Goal: Task Accomplishment & Management: Manage account settings

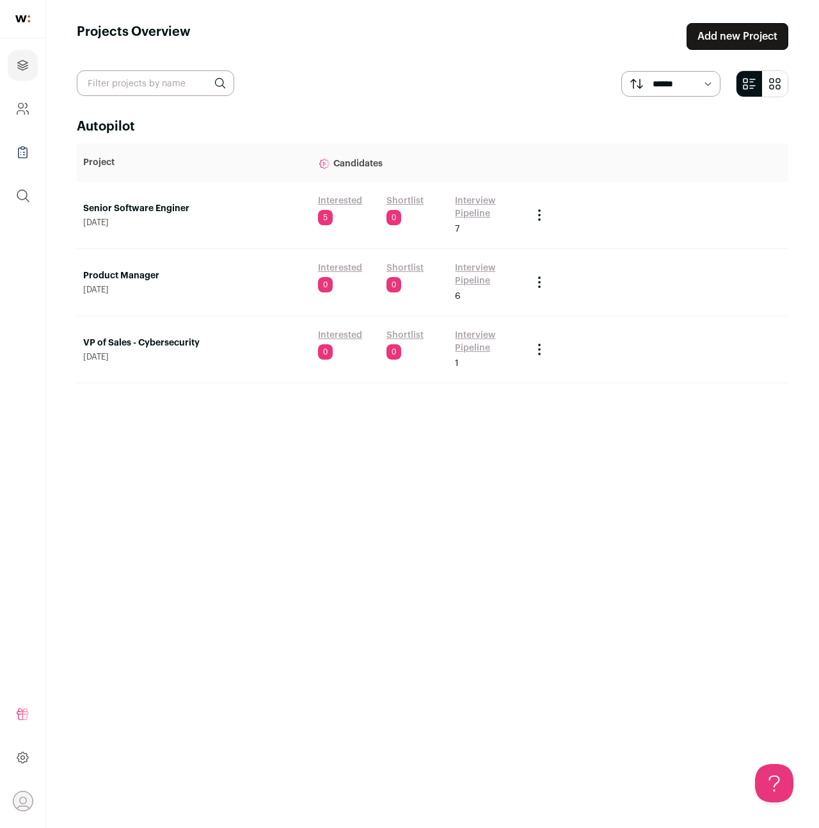
click at [168, 212] on link "Senior Software Enginer" at bounding box center [194, 208] width 222 height 13
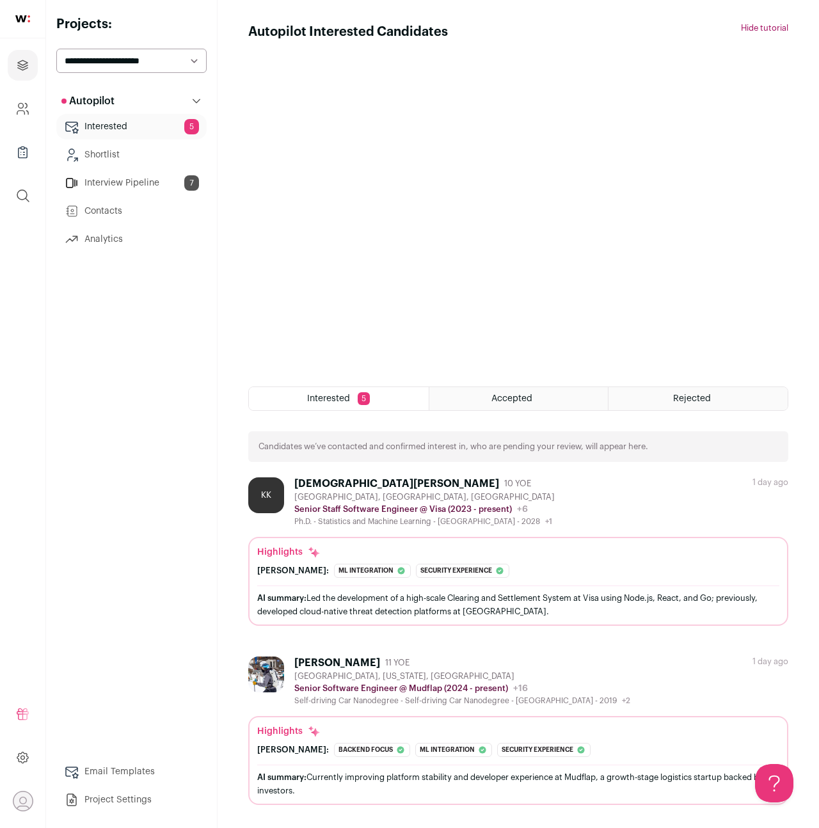
click at [765, 28] on button "Hide tutorial" at bounding box center [764, 28] width 47 height 10
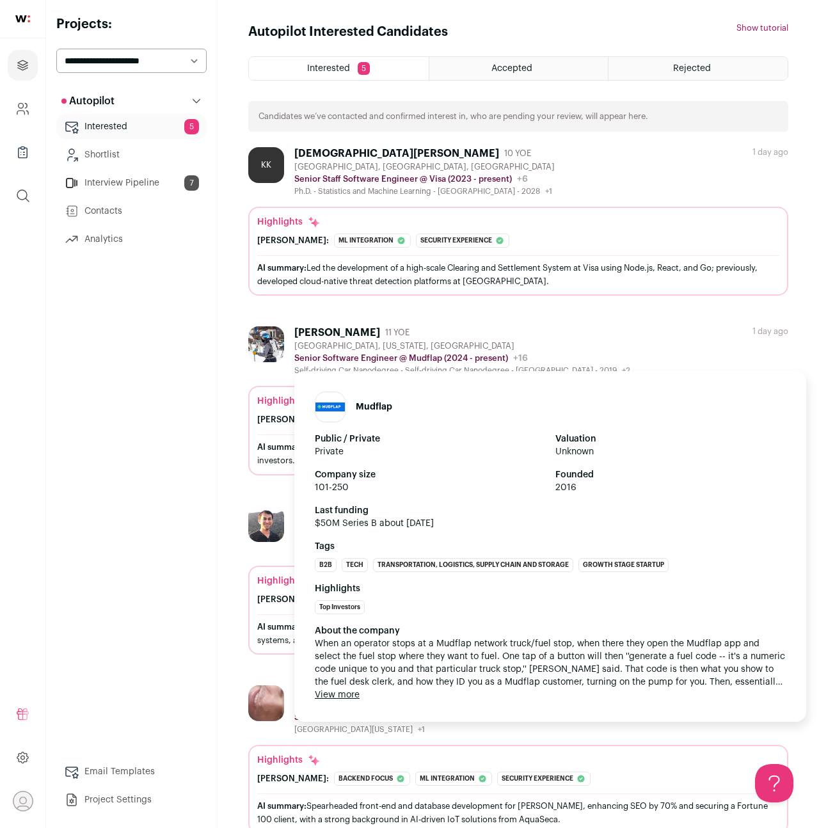
click at [463, 353] on p "Senior Software Engineer @ Mudflap (2024 - present)" at bounding box center [401, 358] width 214 height 10
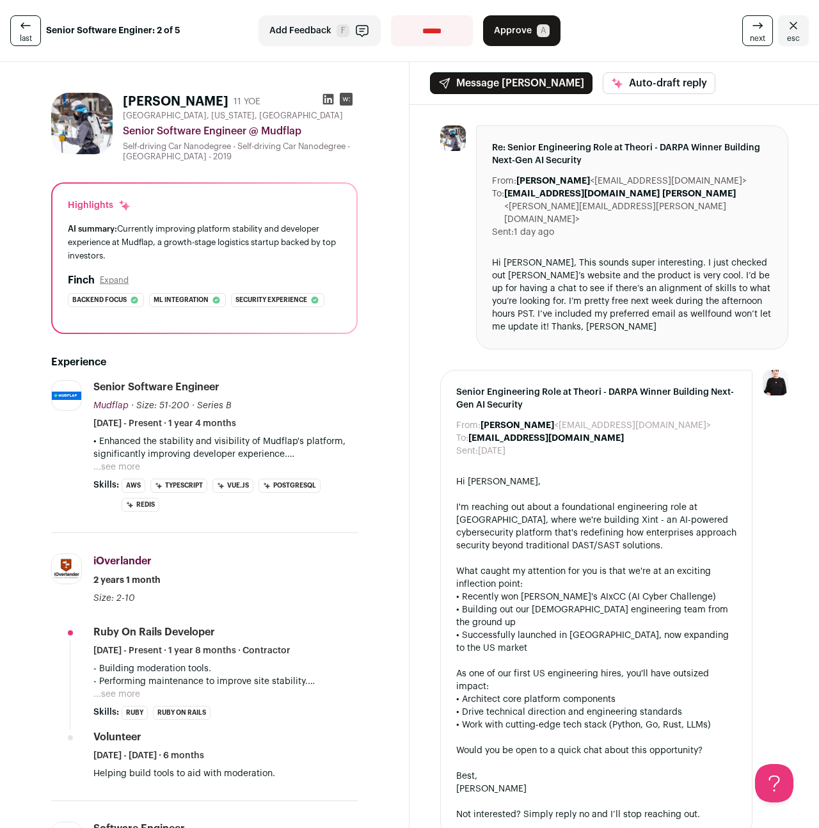
click at [110, 279] on button "Expand" at bounding box center [114, 280] width 29 height 10
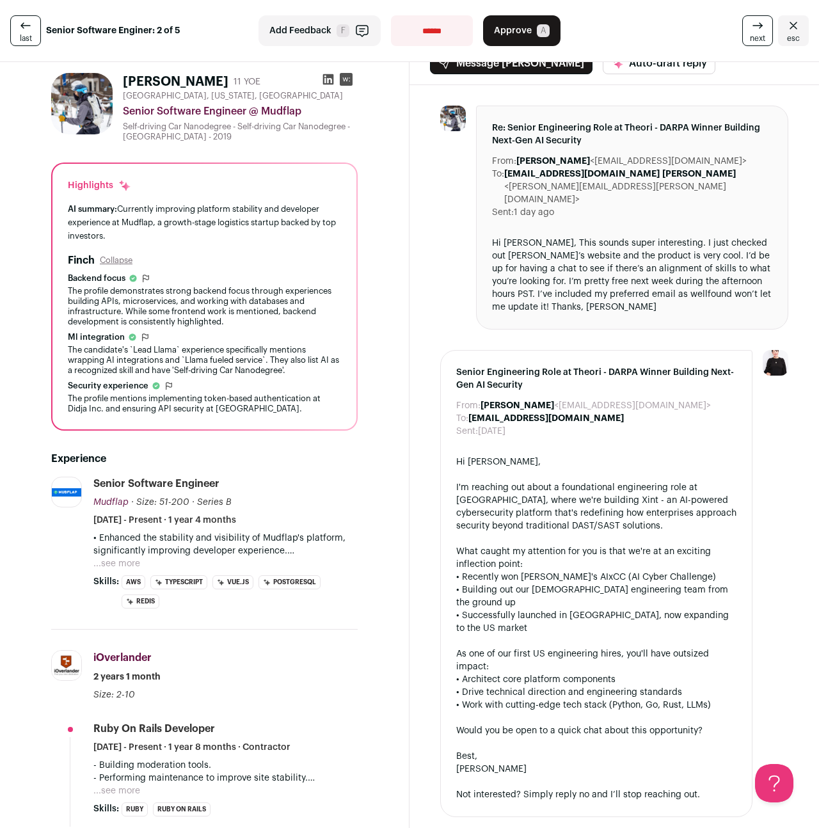
scroll to position [22, 0]
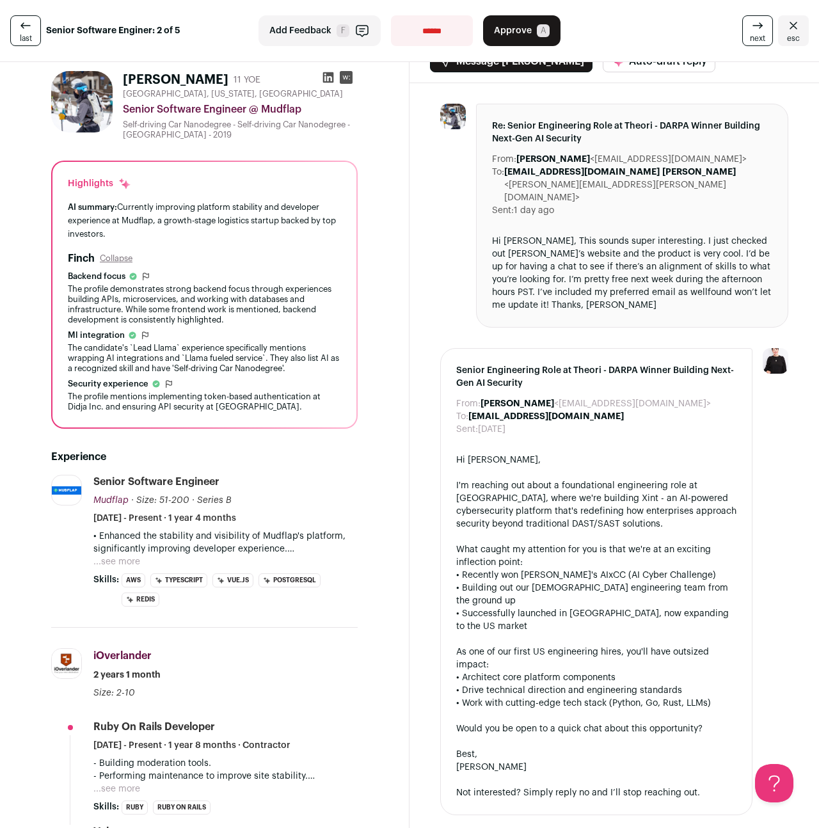
click at [124, 561] on button "...see more" at bounding box center [116, 561] width 47 height 13
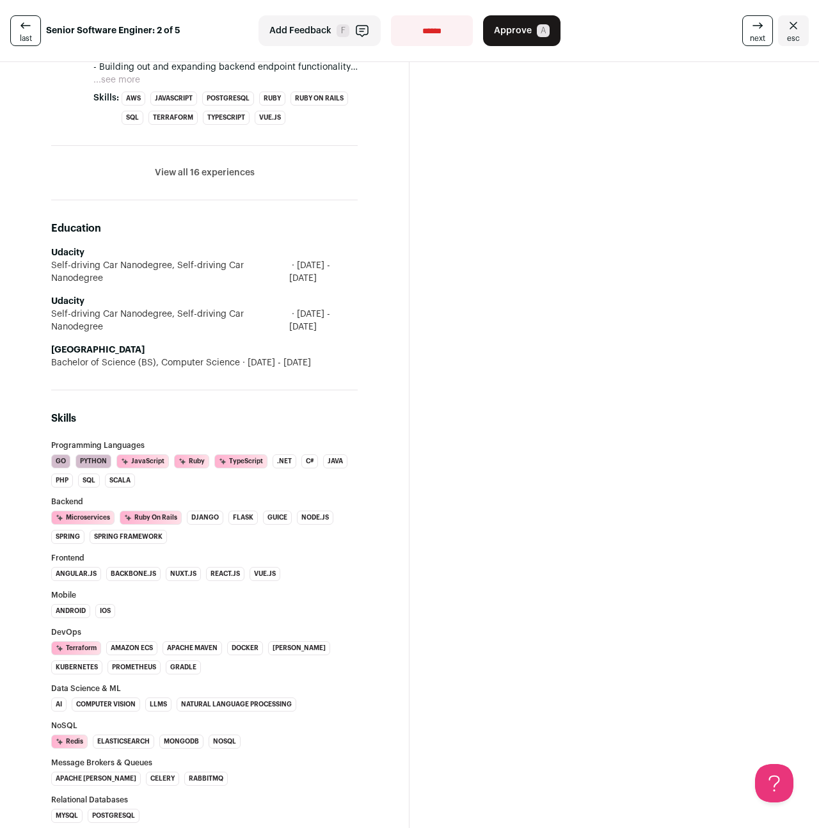
scroll to position [1007, 0]
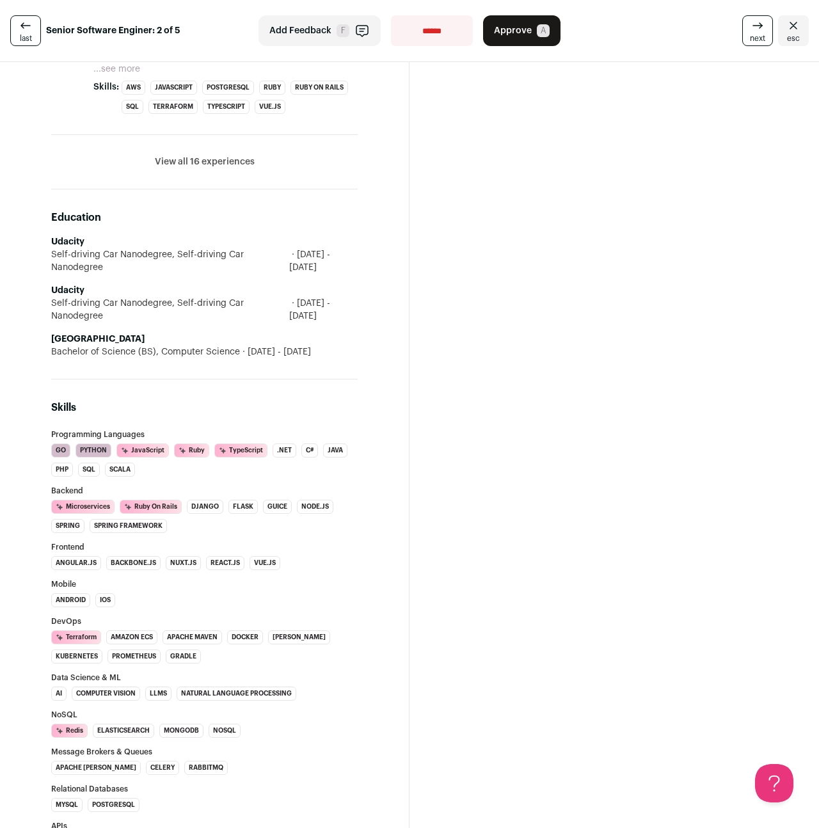
click at [134, 630] on li "Amazon ECS" at bounding box center [131, 637] width 51 height 14
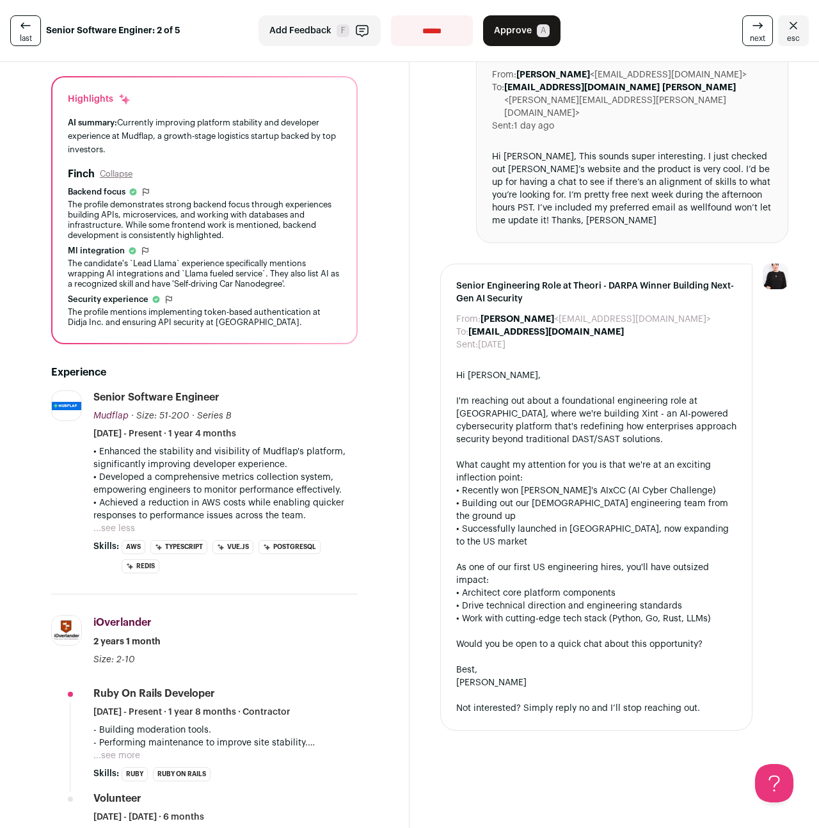
scroll to position [0, 0]
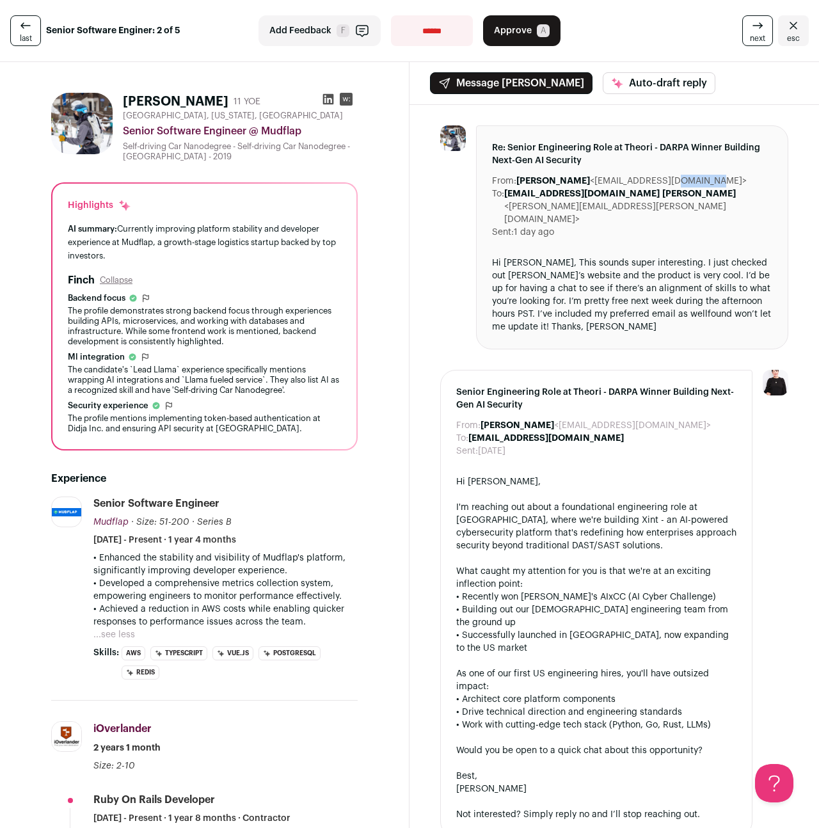
drag, startPoint x: 572, startPoint y: 182, endPoint x: 619, endPoint y: 182, distance: 46.7
click at [619, 182] on dd "[PERSON_NAME] <[EMAIL_ADDRESS][DOMAIN_NAME]>" at bounding box center [631, 181] width 230 height 13
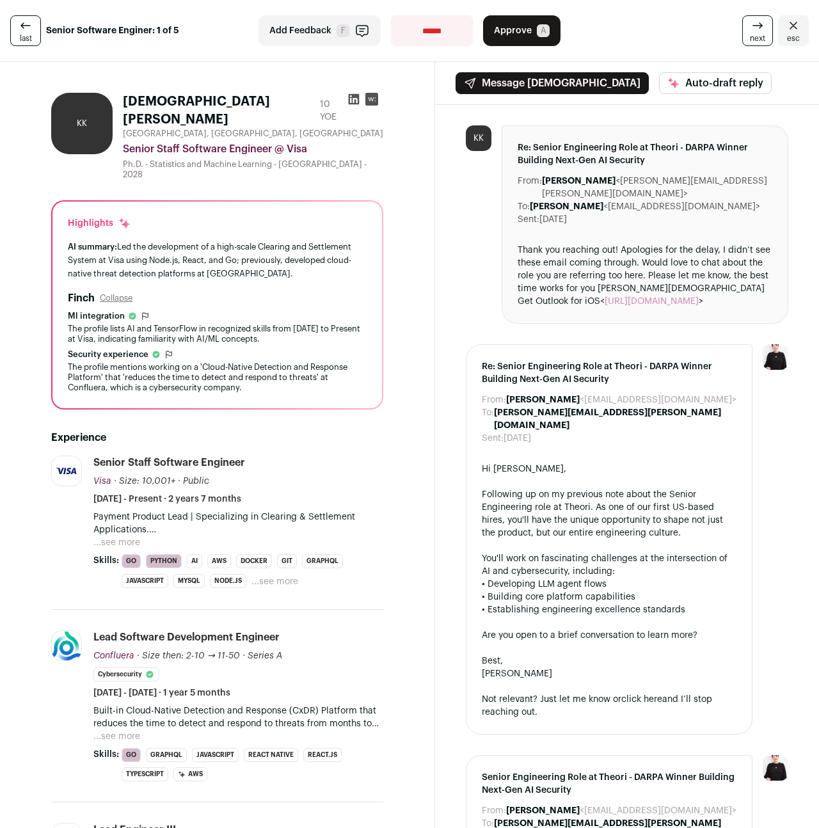
click at [804, 31] on link "esc" at bounding box center [793, 30] width 31 height 31
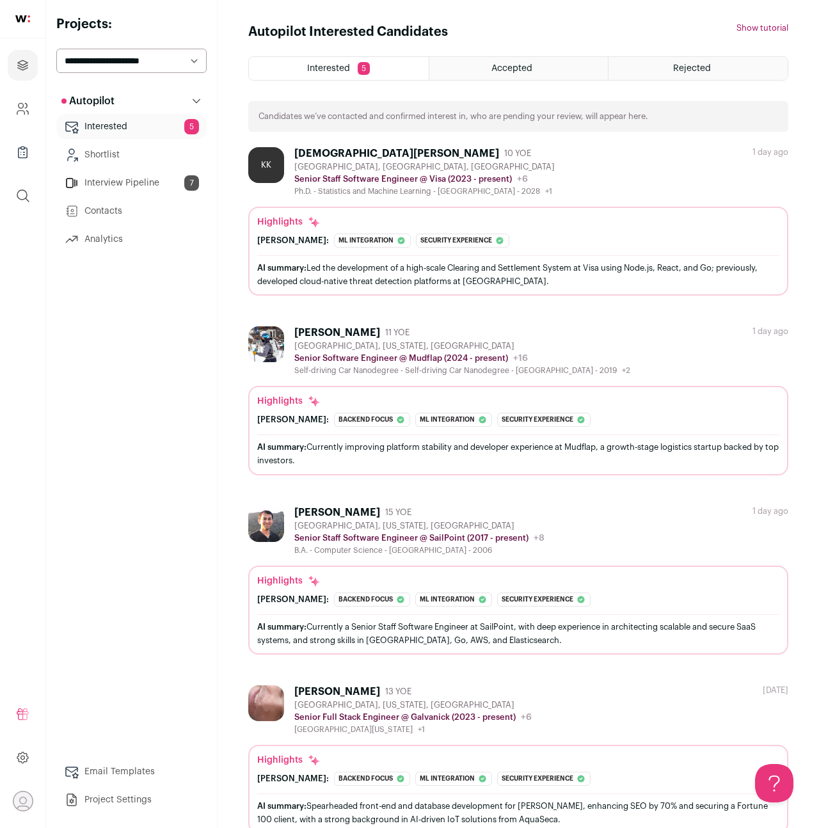
click at [518, 68] on span "Accepted" at bounding box center [511, 68] width 41 height 9
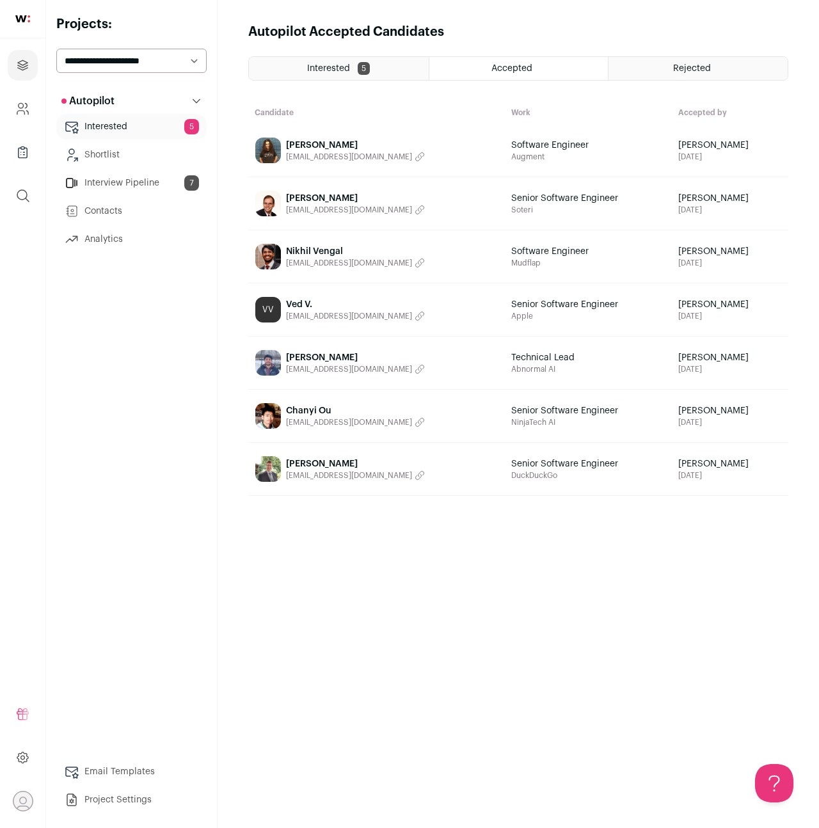
click at [673, 59] on div "Rejected" at bounding box center [698, 68] width 179 height 23
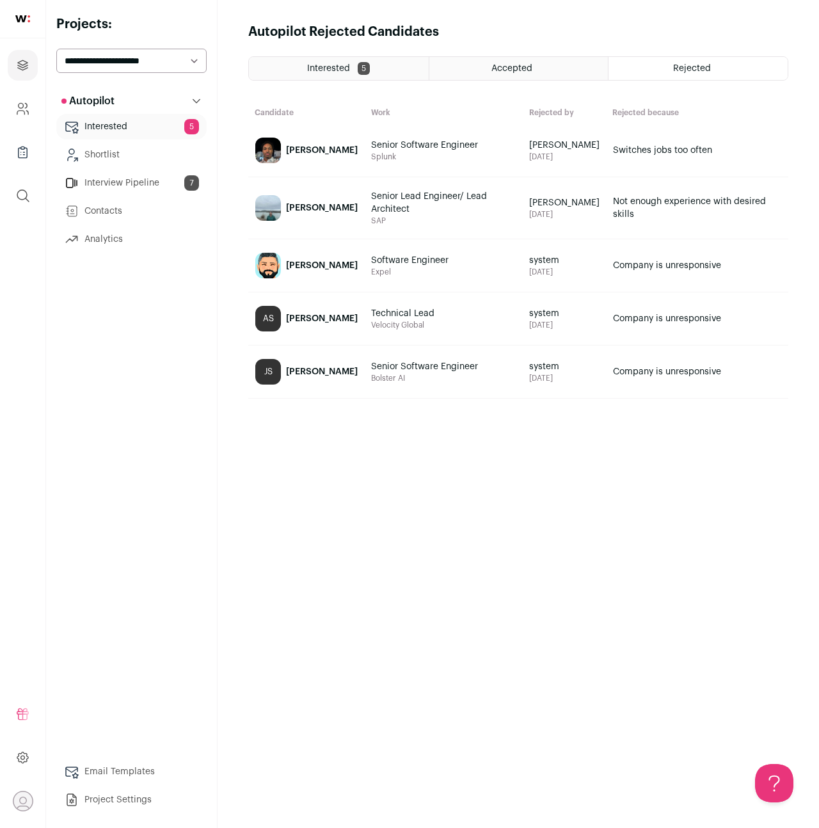
click at [681, 155] on link "Switches jobs too often" at bounding box center [697, 150] width 181 height 51
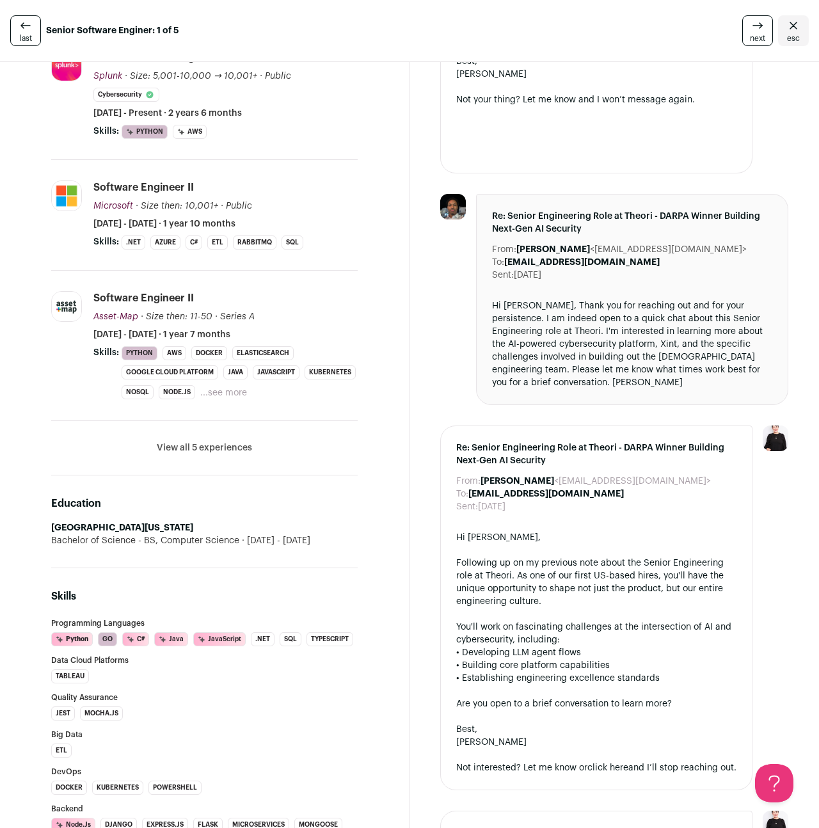
scroll to position [342, 0]
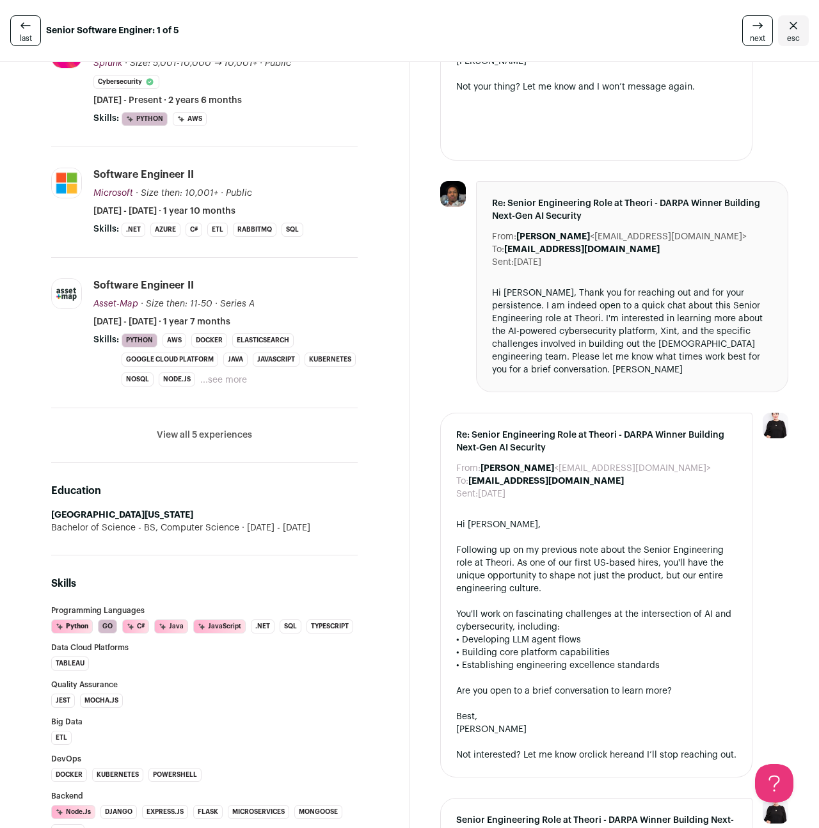
click at [200, 437] on li "View all 5 experiences View less" at bounding box center [204, 435] width 307 height 54
click at [205, 429] on button "View all 5 experiences" at bounding box center [204, 435] width 95 height 13
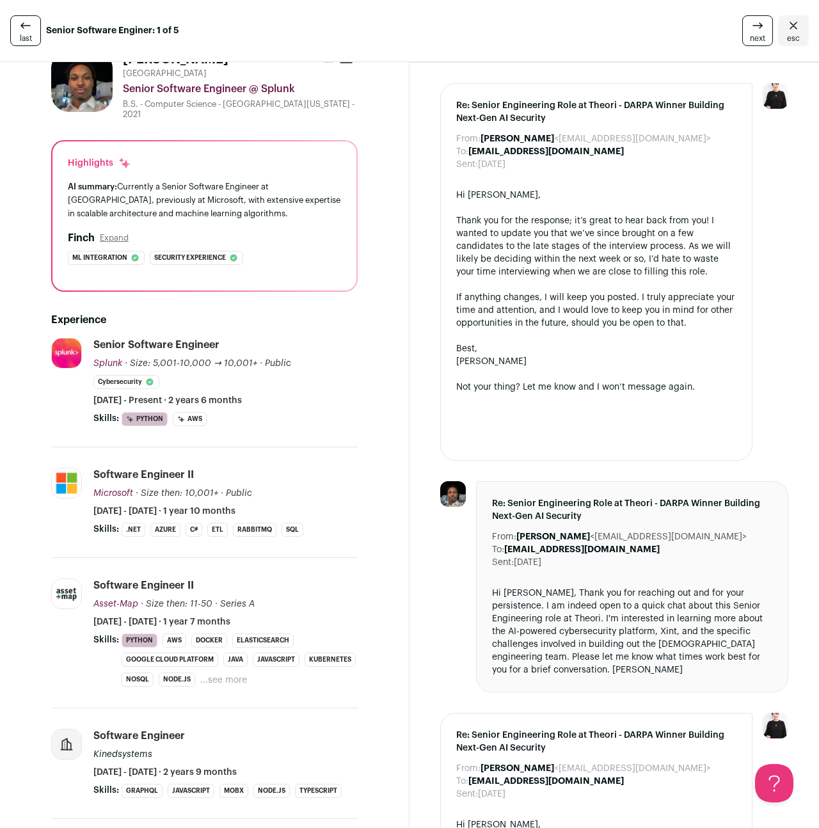
scroll to position [0, 0]
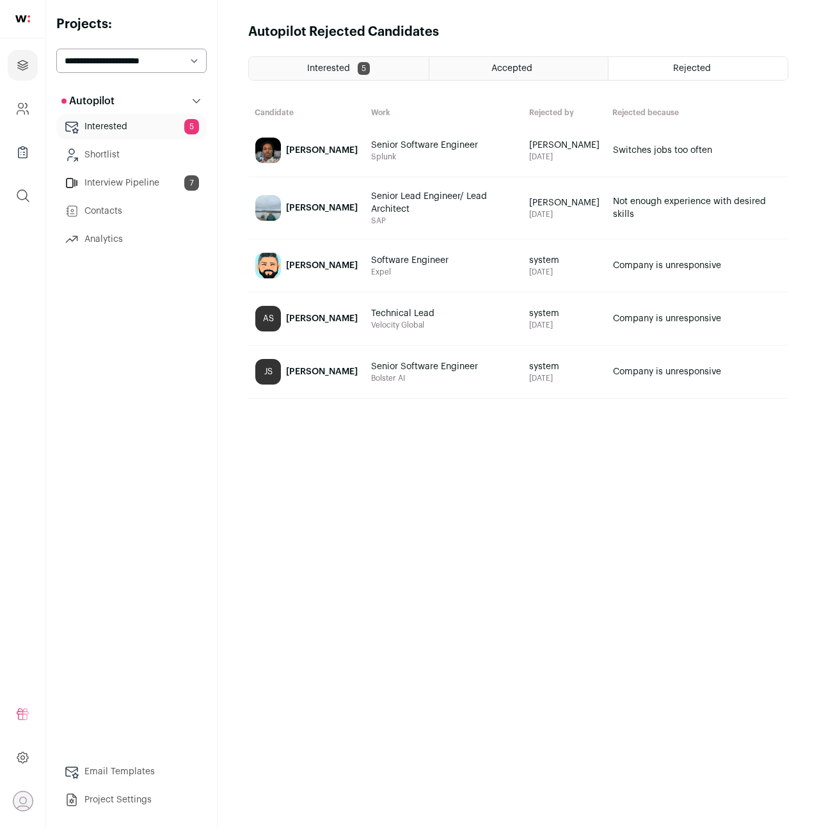
click at [451, 226] on span "SAP" at bounding box center [443, 221] width 145 height 10
click at [322, 214] on span "Krithika Selvapathy" at bounding box center [322, 208] width 72 height 13
click at [347, 72] on span "Interested" at bounding box center [328, 68] width 43 height 9
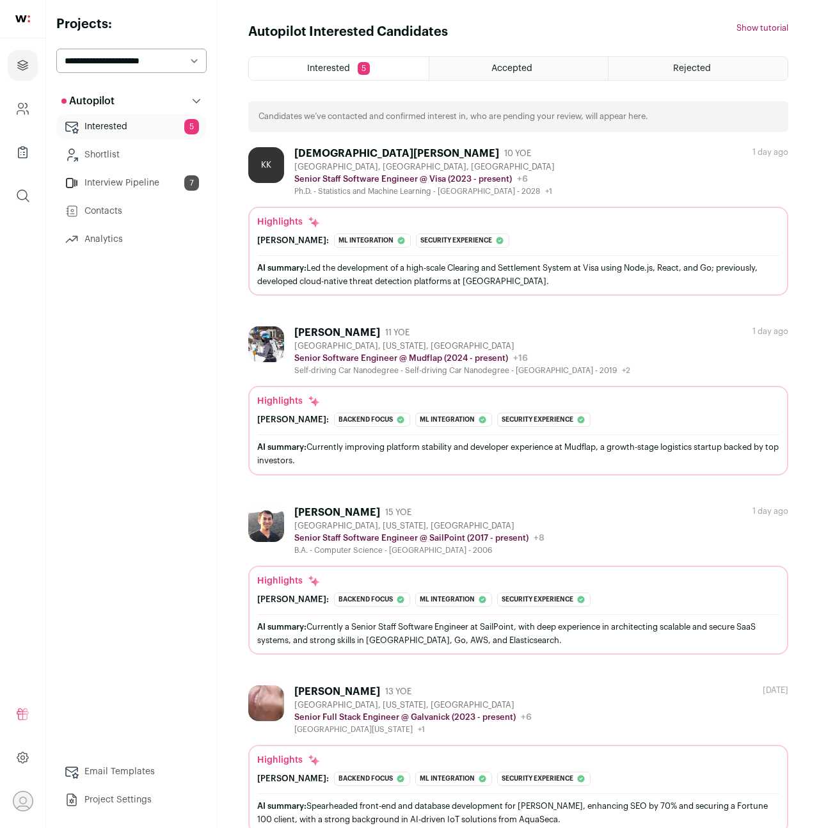
click at [90, 157] on link "Shortlist" at bounding box center [131, 155] width 150 height 26
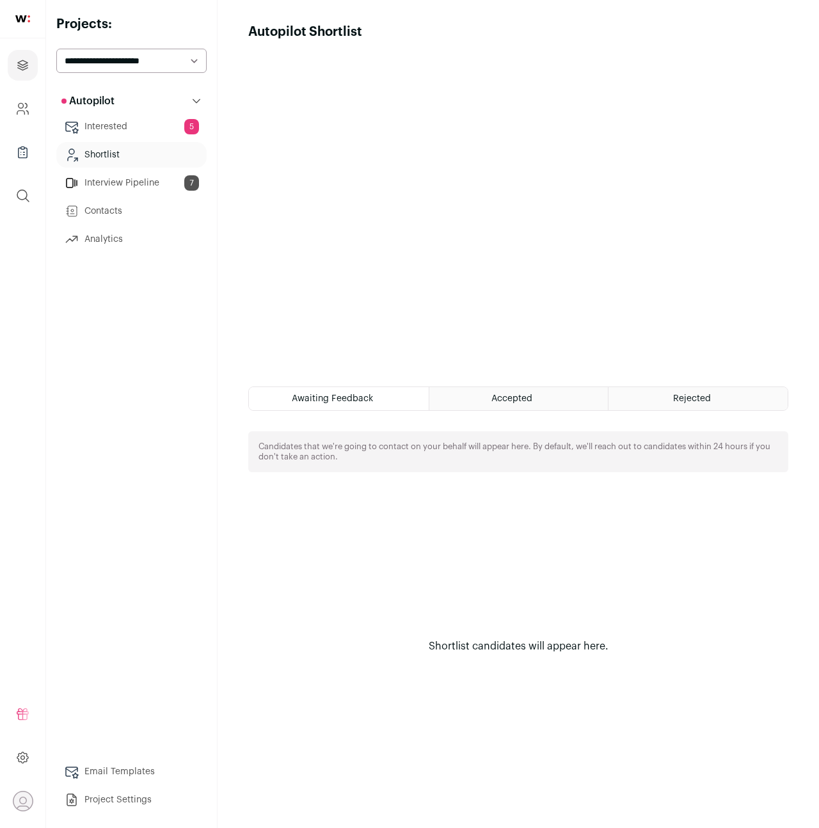
click at [113, 127] on link "Interested 5" at bounding box center [131, 127] width 150 height 26
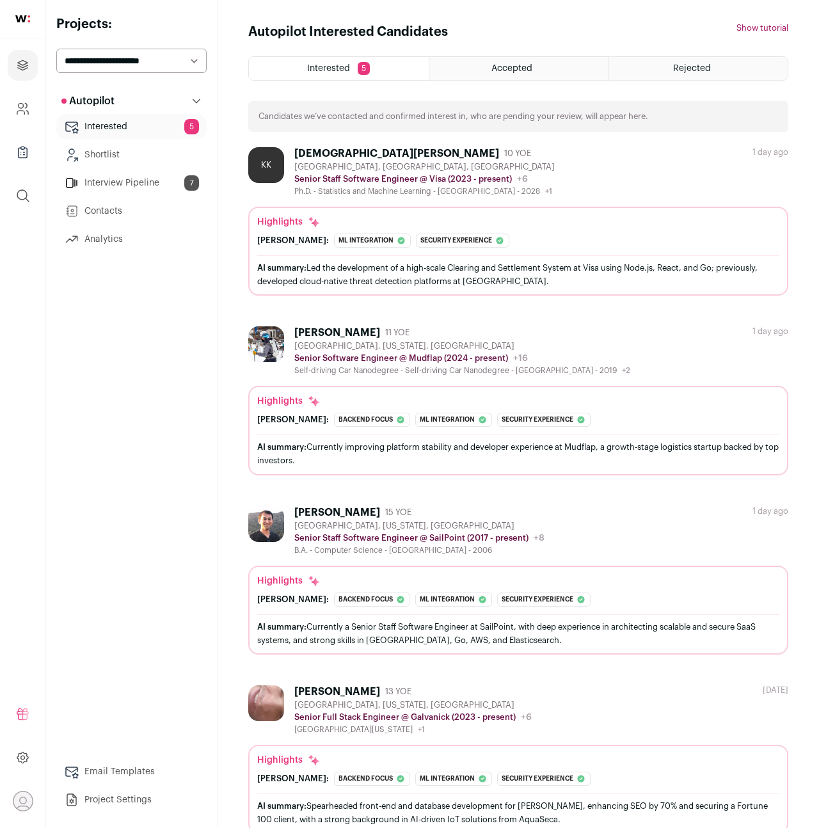
click at [108, 205] on link "Contacts" at bounding box center [131, 211] width 150 height 26
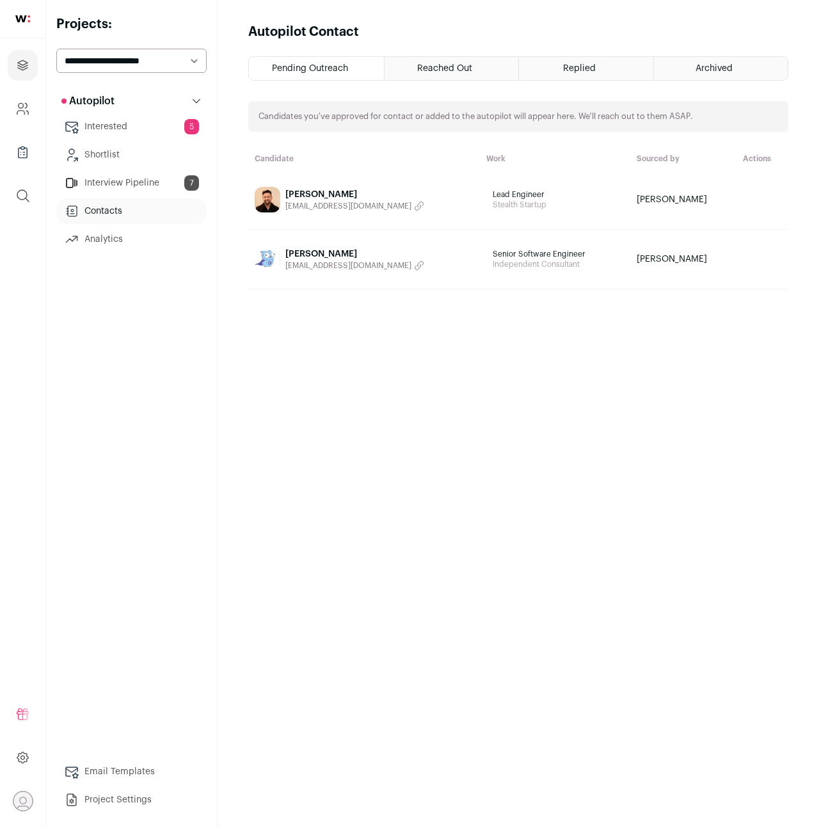
click at [593, 70] on span "Replied" at bounding box center [579, 68] width 33 height 9
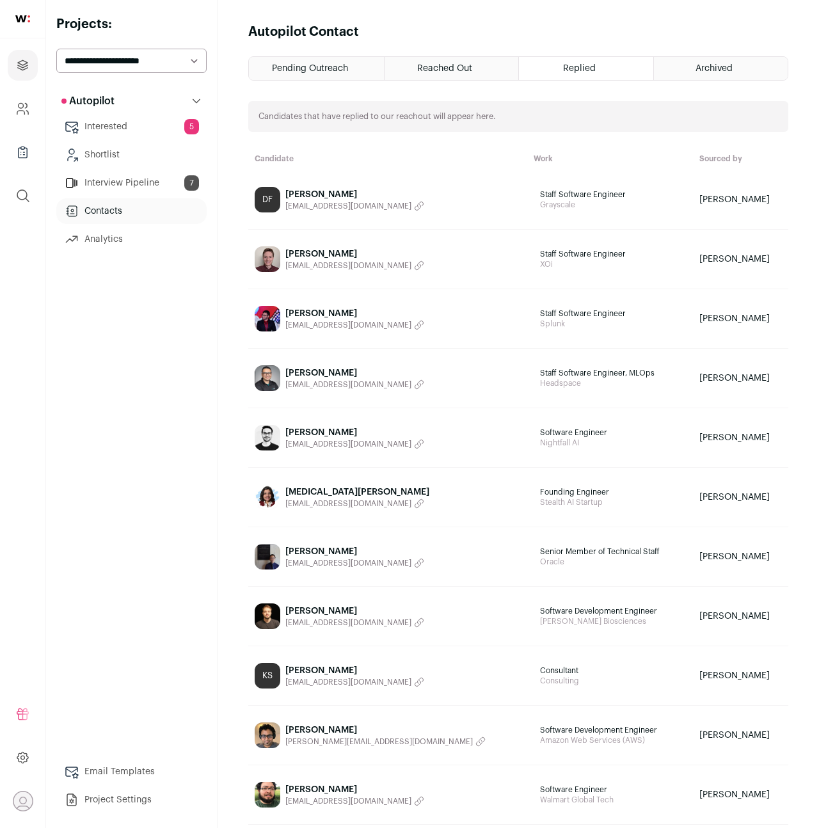
click at [456, 64] on span "Reached Out" at bounding box center [444, 68] width 55 height 9
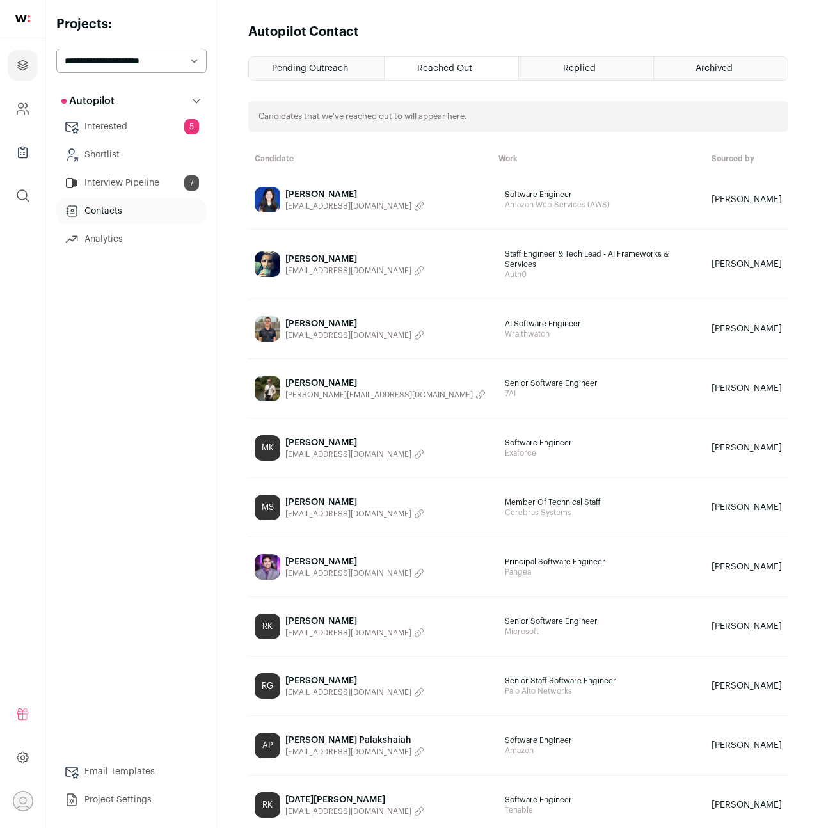
click at [726, 61] on div "Archived" at bounding box center [721, 68] width 134 height 23
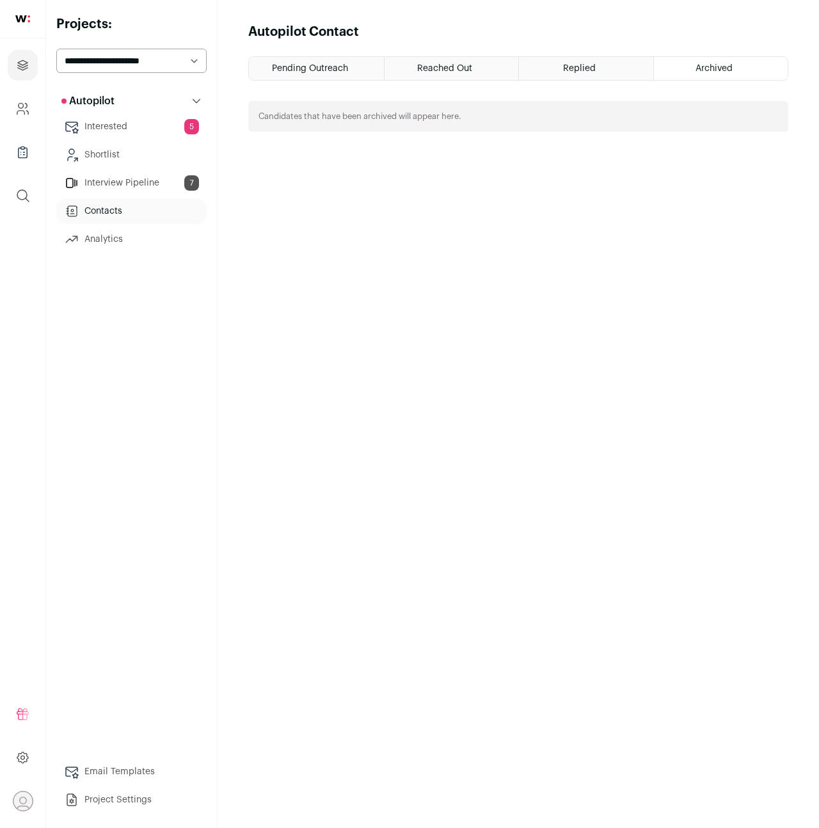
click at [307, 67] on span "Pending Outreach" at bounding box center [310, 68] width 76 height 9
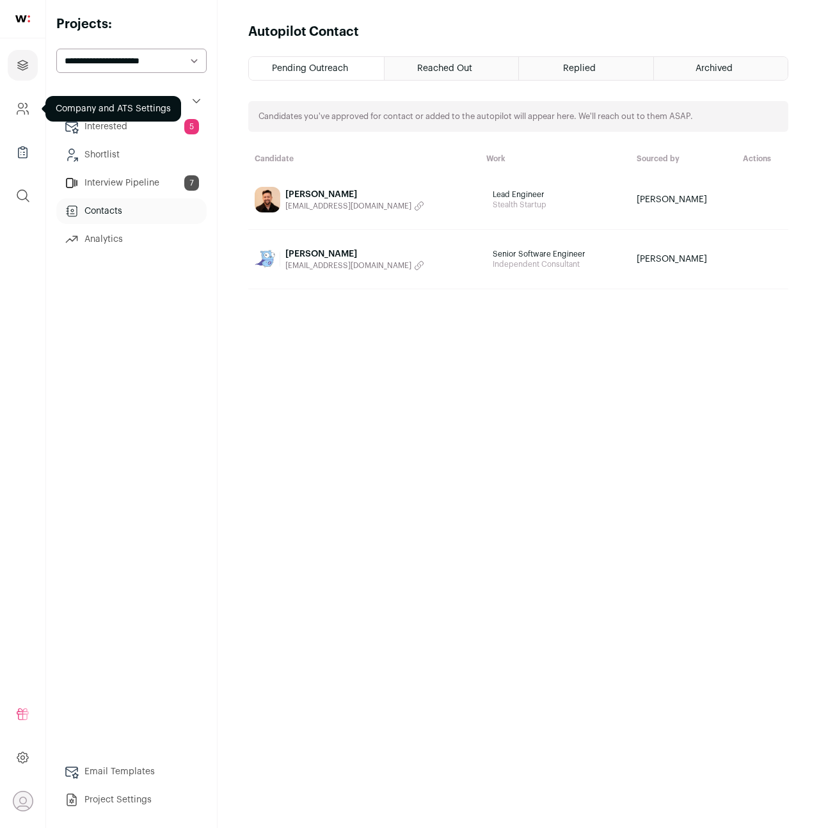
click at [20, 106] on icon "Company and ATS Settings" at bounding box center [22, 108] width 15 height 15
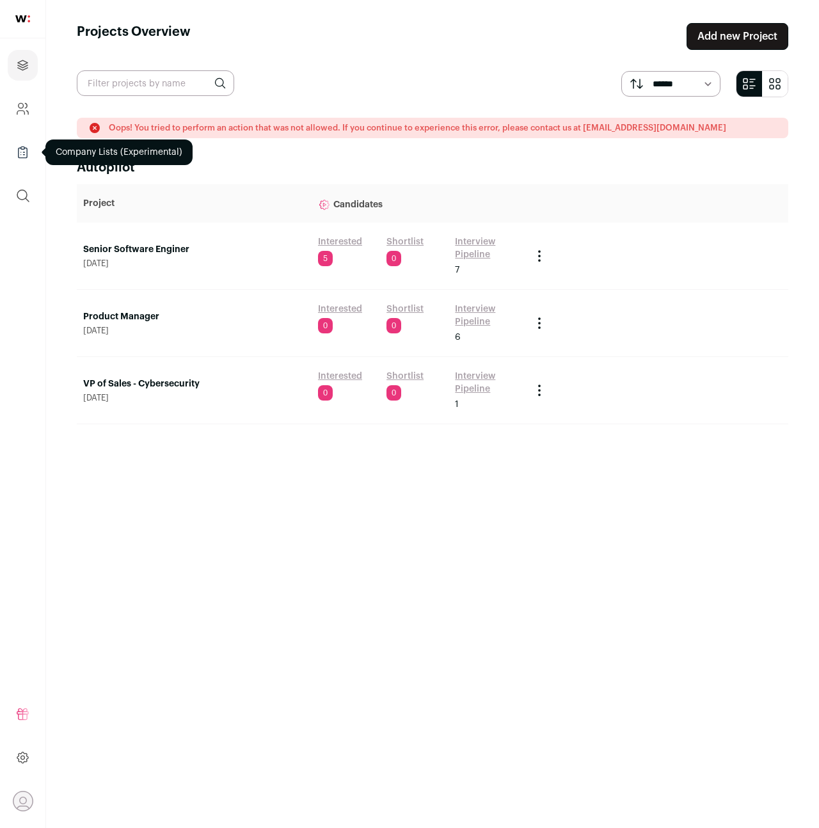
click at [22, 149] on icon "Company Lists" at bounding box center [23, 148] width 4 height 3
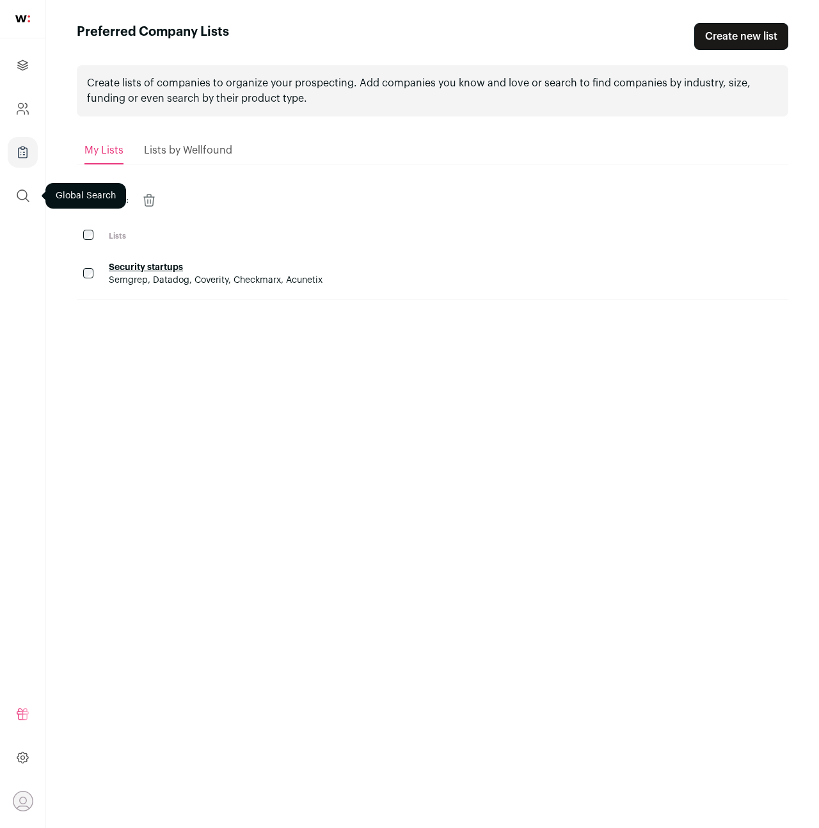
click at [17, 198] on icon "submit" at bounding box center [22, 195] width 15 height 15
click at [20, 59] on icon "Projects" at bounding box center [22, 65] width 15 height 15
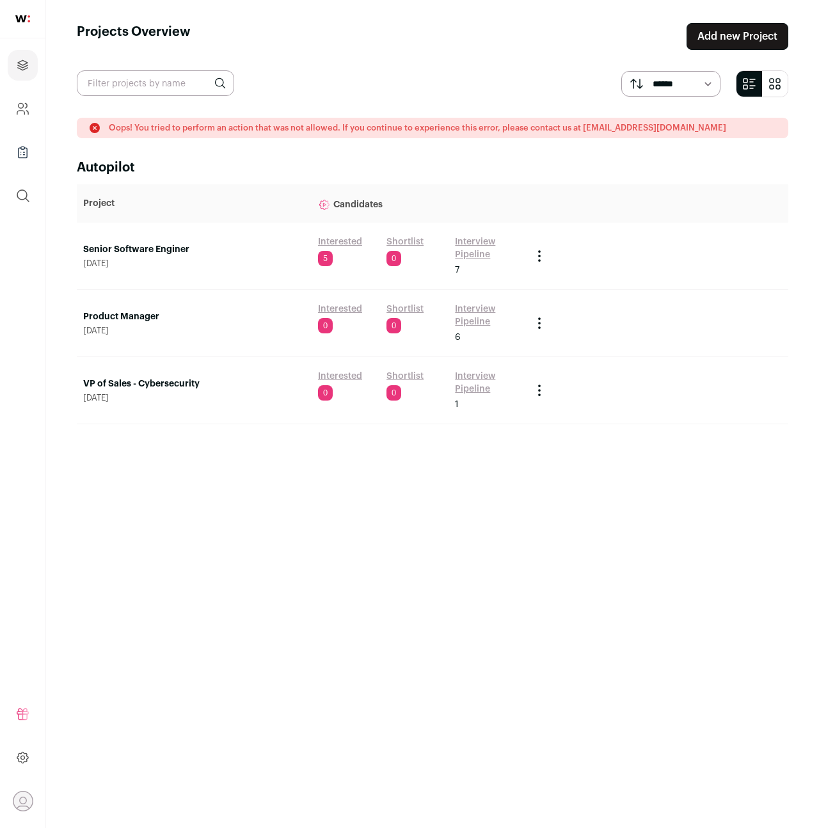
click at [170, 251] on link "Senior Software Enginer" at bounding box center [194, 249] width 222 height 13
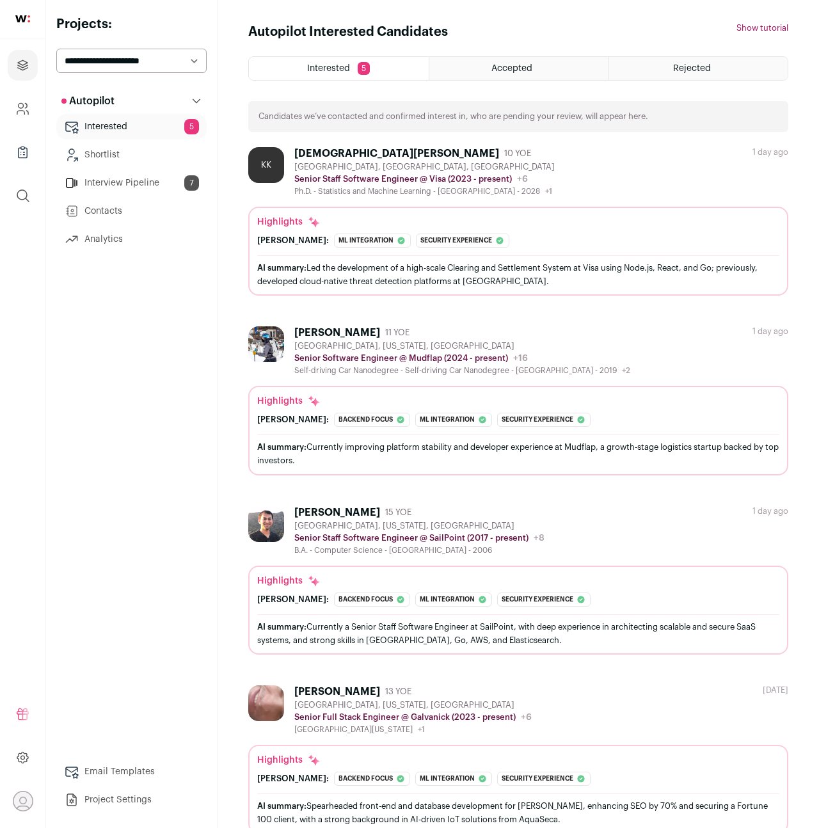
click at [148, 66] on select "**********" at bounding box center [131, 61] width 150 height 24
select select "*****"
click at [56, 49] on select "**********" at bounding box center [131, 61] width 150 height 24
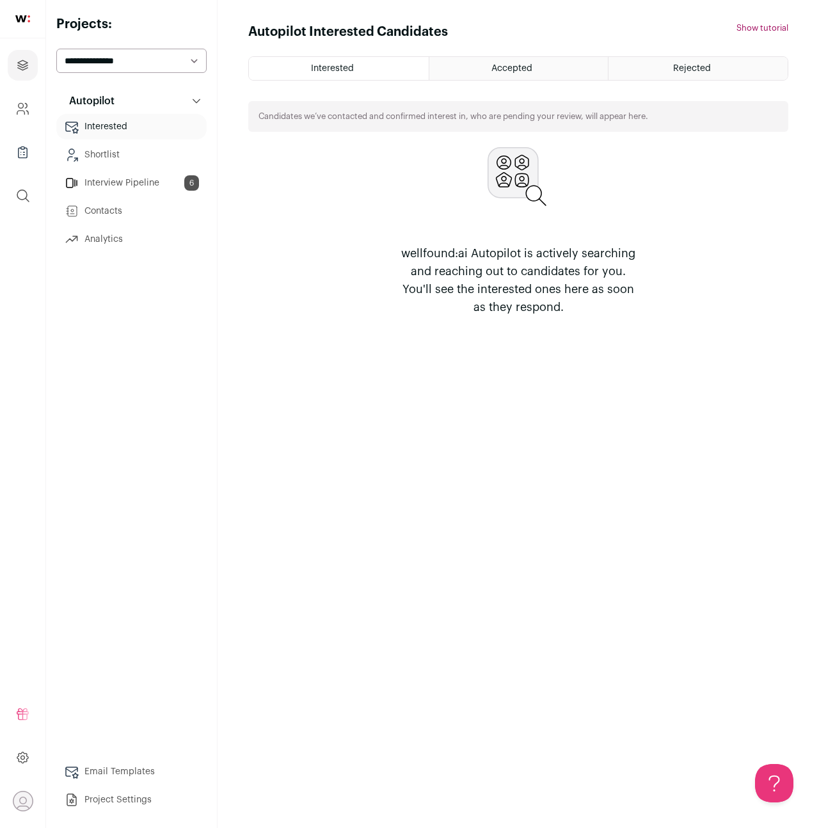
click at [132, 180] on link "Interview Pipeline 6" at bounding box center [131, 183] width 150 height 26
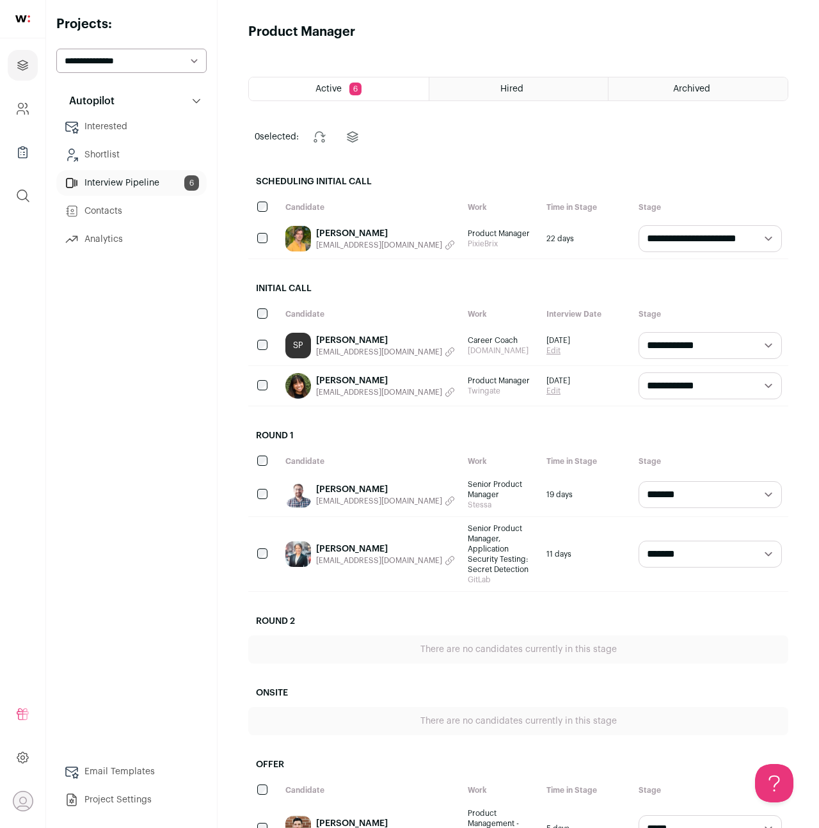
click at [92, 100] on p "Autopilot" at bounding box center [87, 100] width 53 height 15
click at [105, 64] on select "**********" at bounding box center [131, 61] width 150 height 24
select select "*****"
click at [56, 49] on select "**********" at bounding box center [131, 61] width 150 height 24
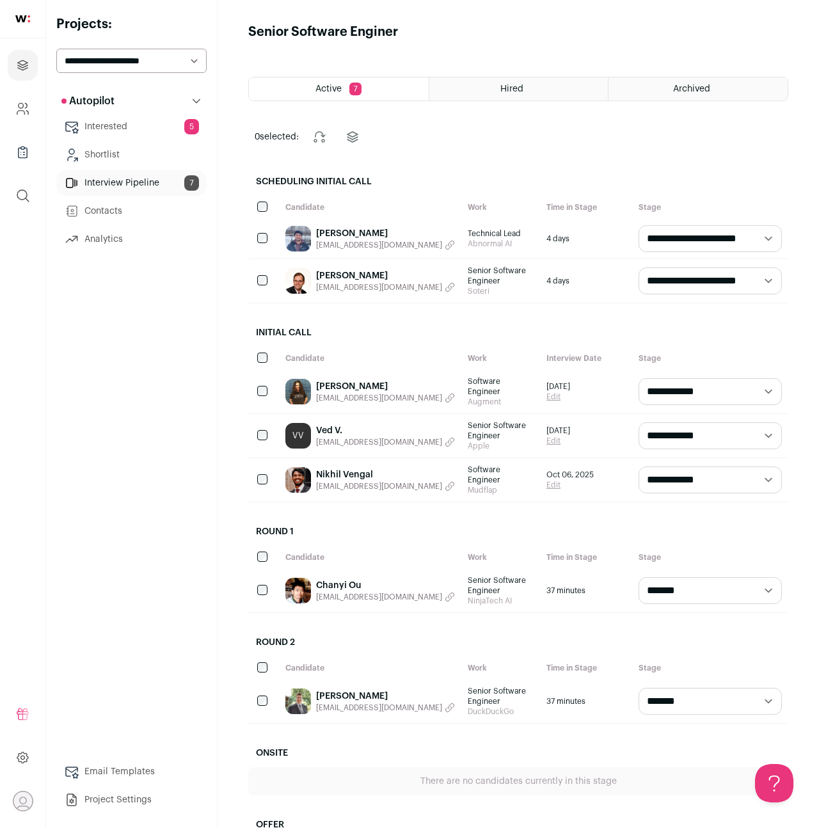
click at [346, 90] on div "Active 7" at bounding box center [339, 88] width 180 height 23
click at [324, 88] on span "Active" at bounding box center [328, 88] width 26 height 9
click at [100, 160] on link "Shortlist" at bounding box center [131, 155] width 150 height 26
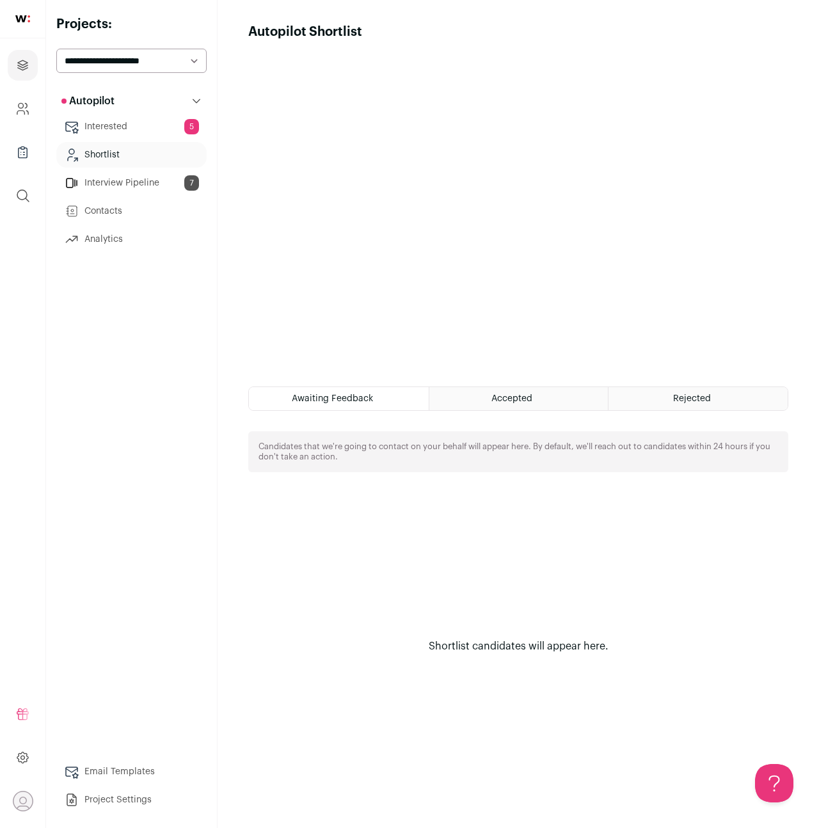
click at [118, 63] on select "**********" at bounding box center [131, 61] width 150 height 24
click at [112, 125] on link "Interested 5" at bounding box center [131, 127] width 150 height 26
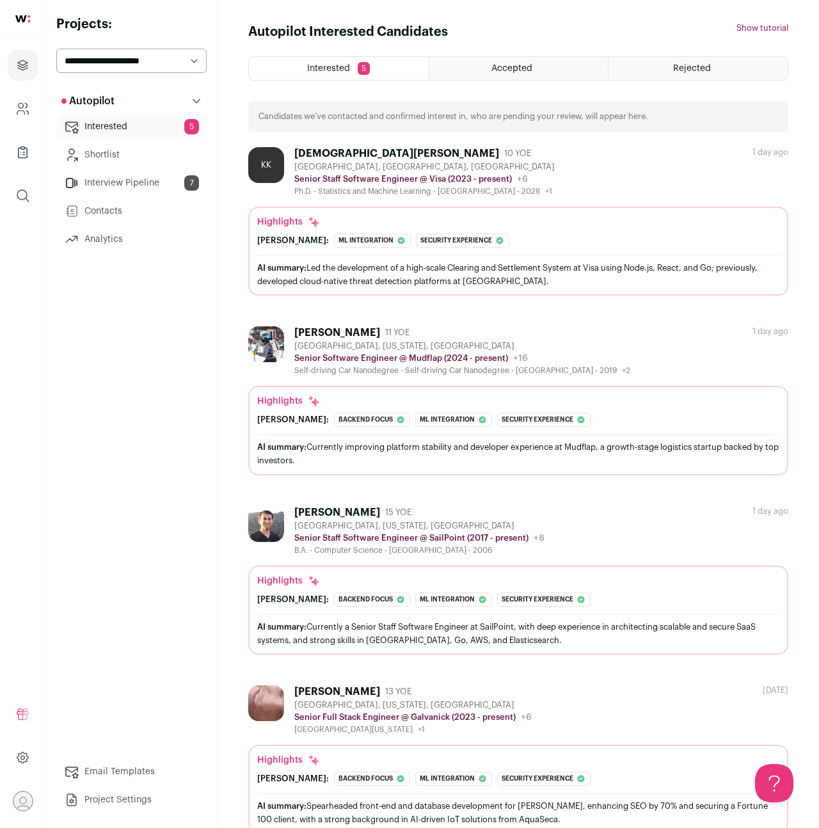
click at [513, 64] on span "Accepted" at bounding box center [511, 68] width 41 height 9
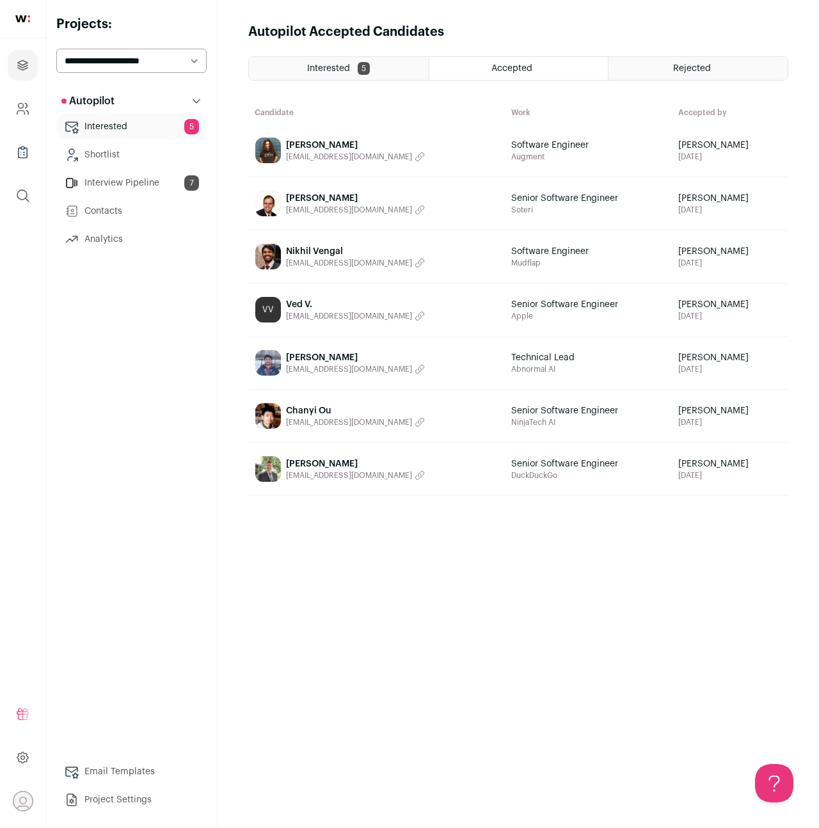
click at [686, 64] on span "Rejected" at bounding box center [692, 68] width 38 height 9
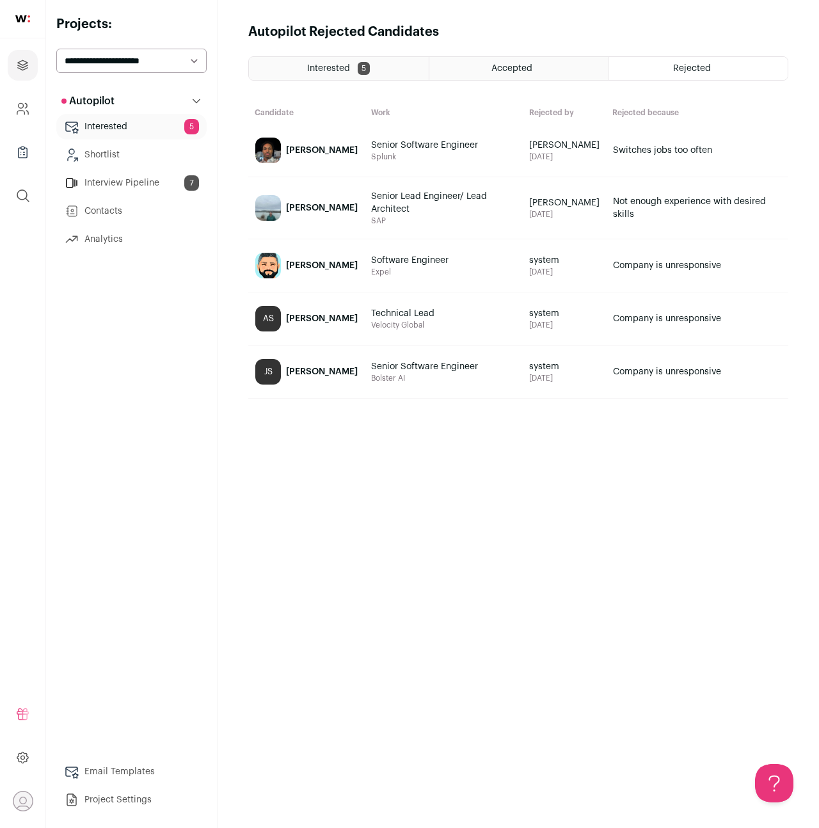
click at [535, 67] on div "Accepted" at bounding box center [518, 68] width 179 height 23
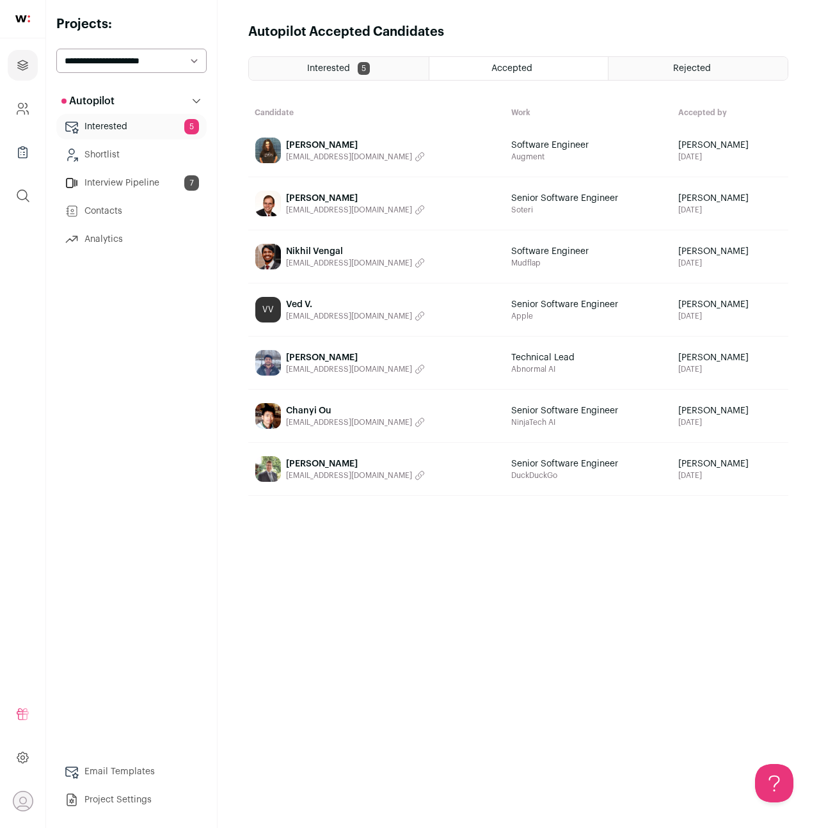
click at [353, 76] on div "Interested 5" at bounding box center [339, 68] width 180 height 23
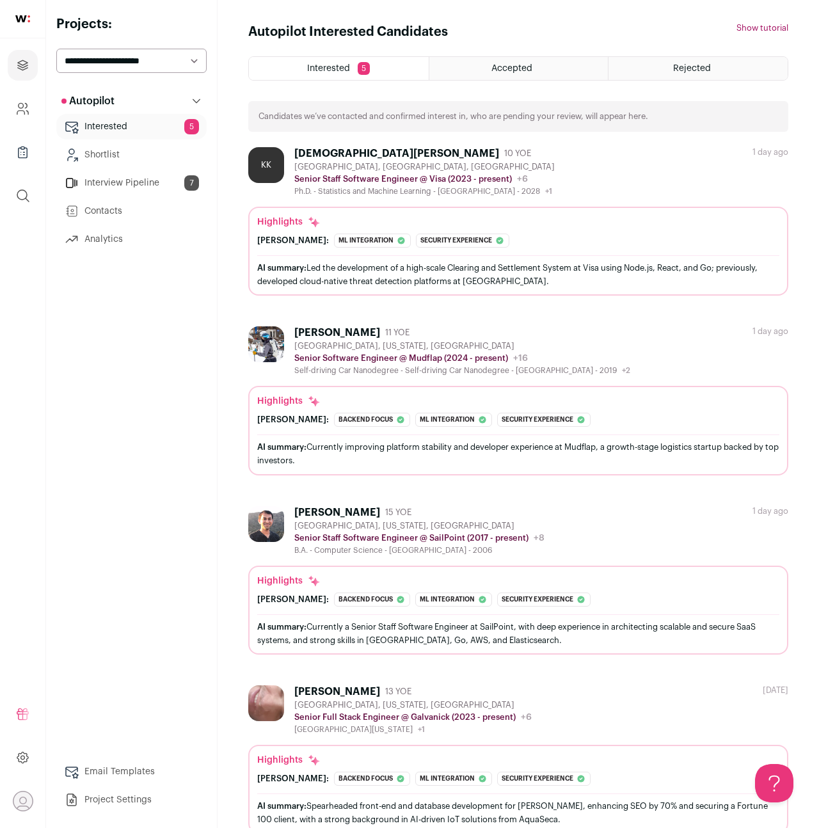
click at [504, 76] on div "Accepted" at bounding box center [518, 68] width 179 height 23
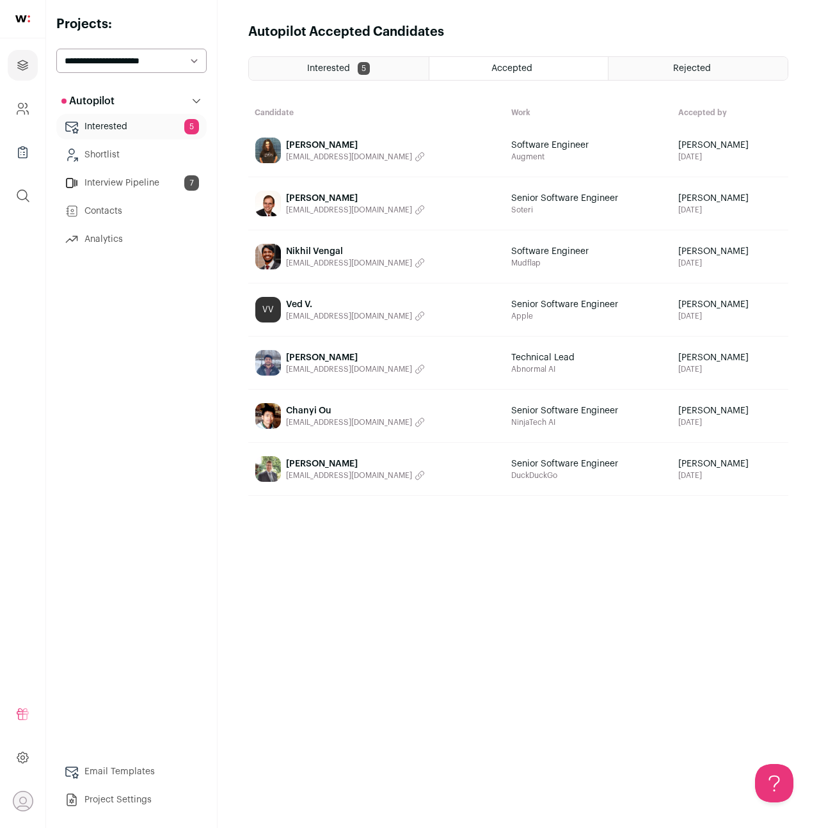
click at [101, 200] on link "Contacts" at bounding box center [131, 211] width 150 height 26
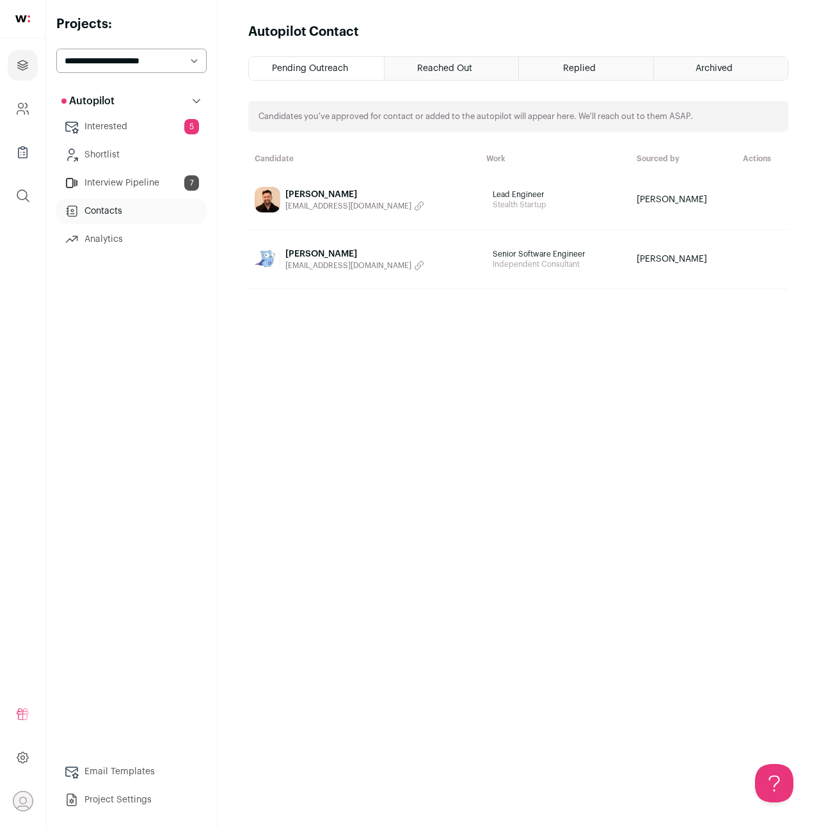
click at [108, 184] on link "Interview Pipeline 7" at bounding box center [131, 183] width 150 height 26
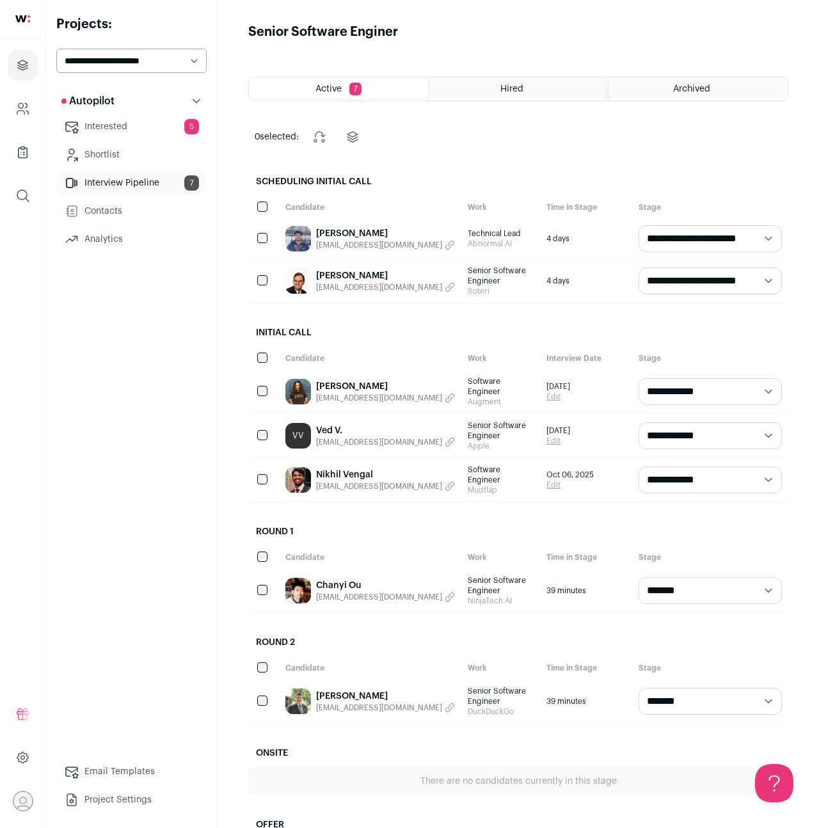
scroll to position [43, 0]
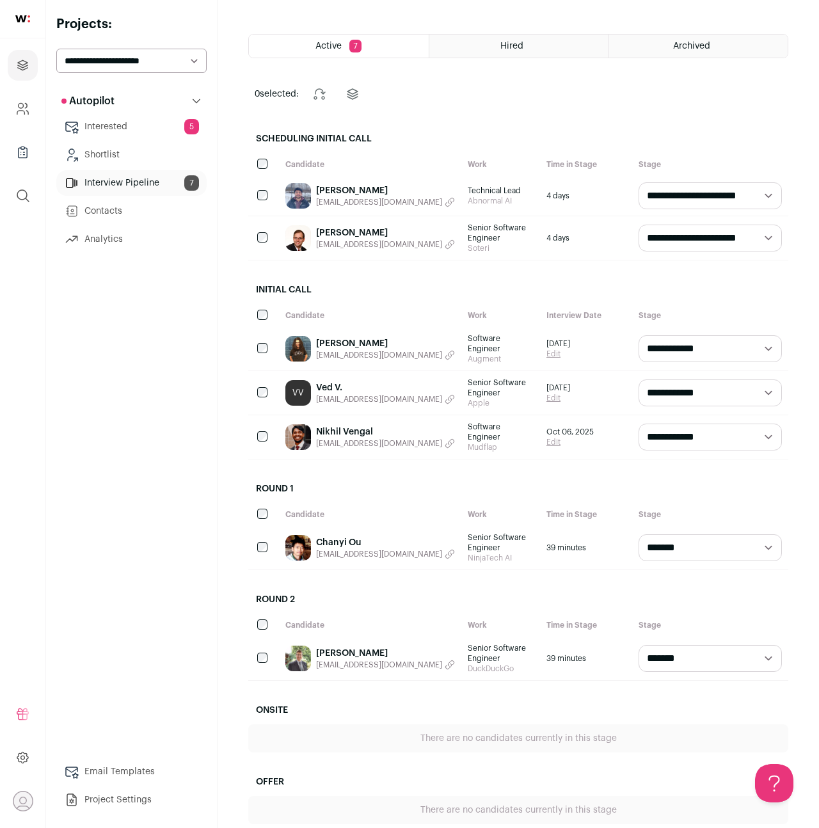
click at [346, 536] on link "Chanyi Ou" at bounding box center [385, 542] width 139 height 13
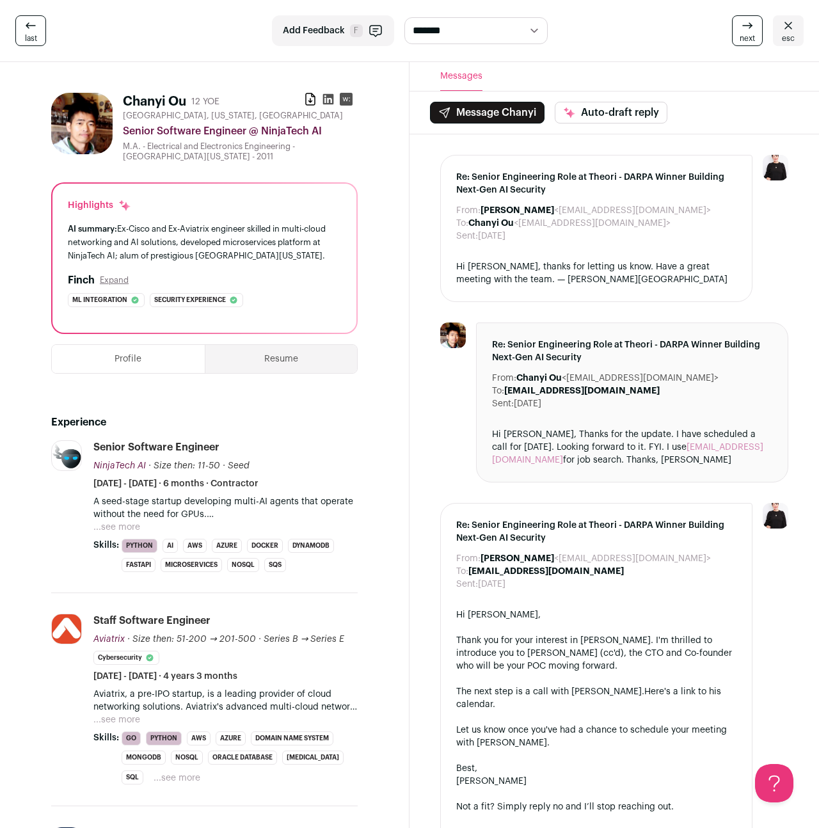
click at [479, 23] on select "**********" at bounding box center [475, 30] width 143 height 27
click at [781, 22] on icon at bounding box center [788, 25] width 15 height 15
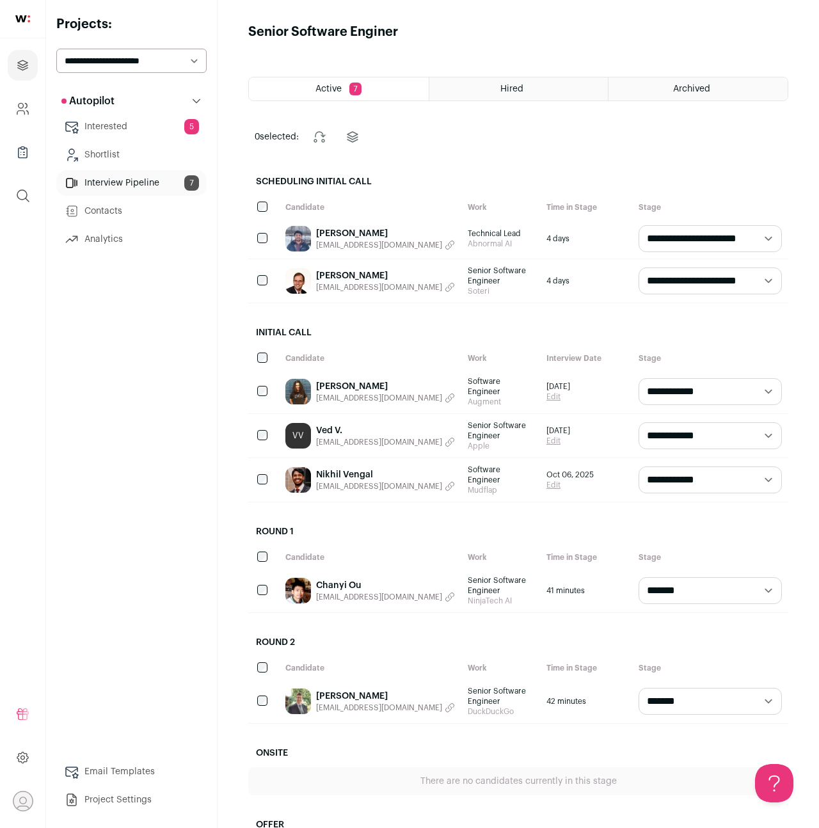
click at [712, 577] on select "**********" at bounding box center [710, 590] width 143 height 27
click at [763, 523] on h2 "Round 1" at bounding box center [518, 532] width 540 height 28
click at [514, 92] on span "Hired" at bounding box center [511, 88] width 23 height 9
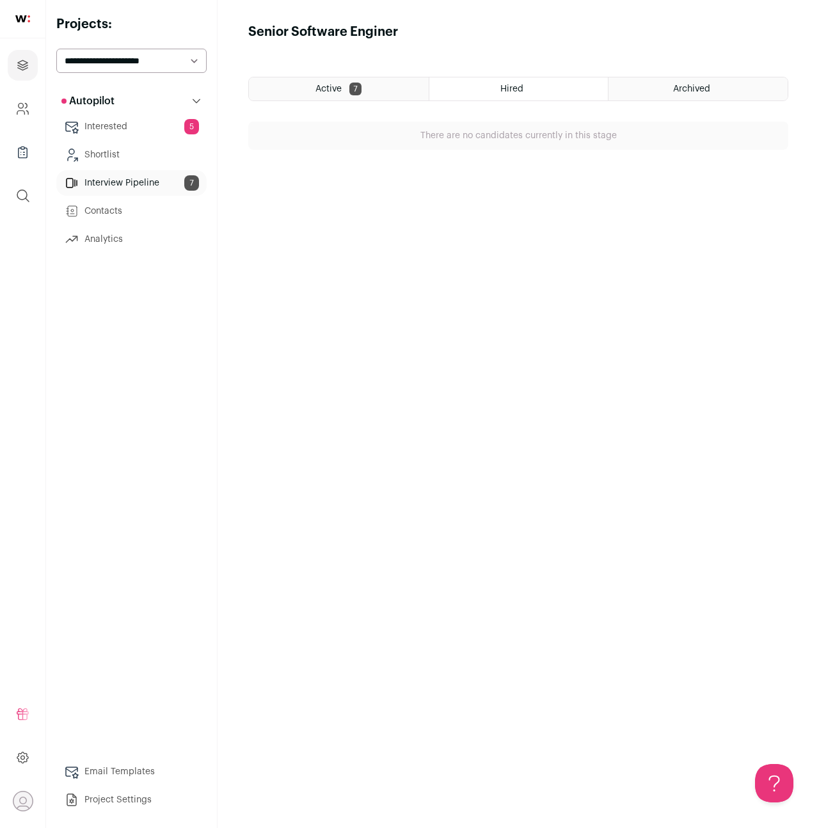
click at [678, 92] on span "Archived" at bounding box center [691, 88] width 37 height 9
click at [321, 84] on span "Active" at bounding box center [328, 88] width 26 height 9
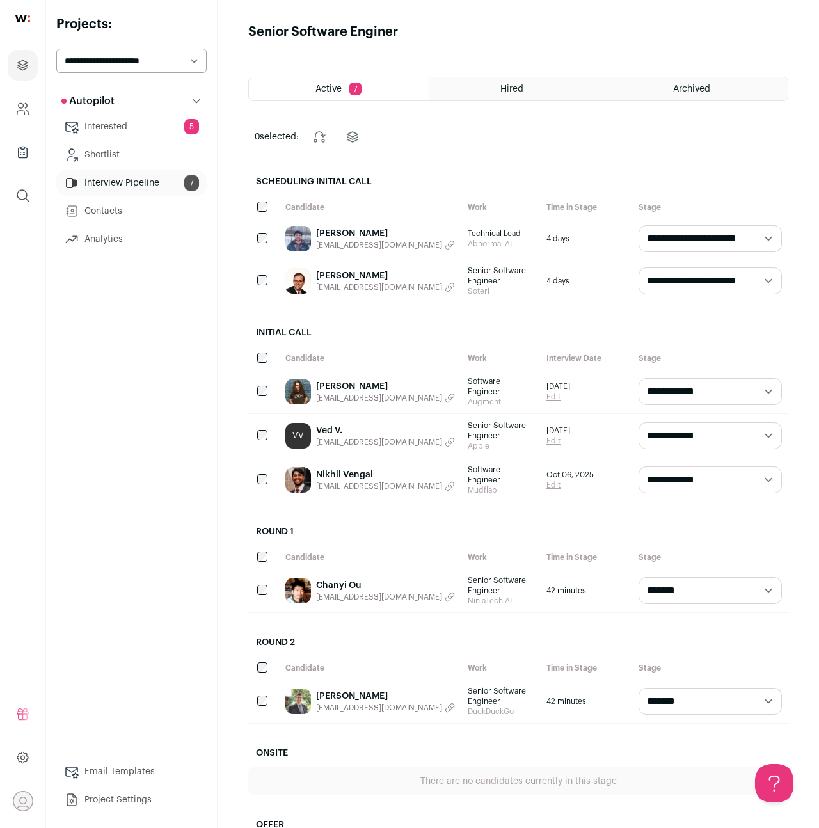
click at [352, 235] on link "Aditya Rohilla" at bounding box center [385, 233] width 139 height 13
